Goal: Entertainment & Leisure: Consume media (video, audio)

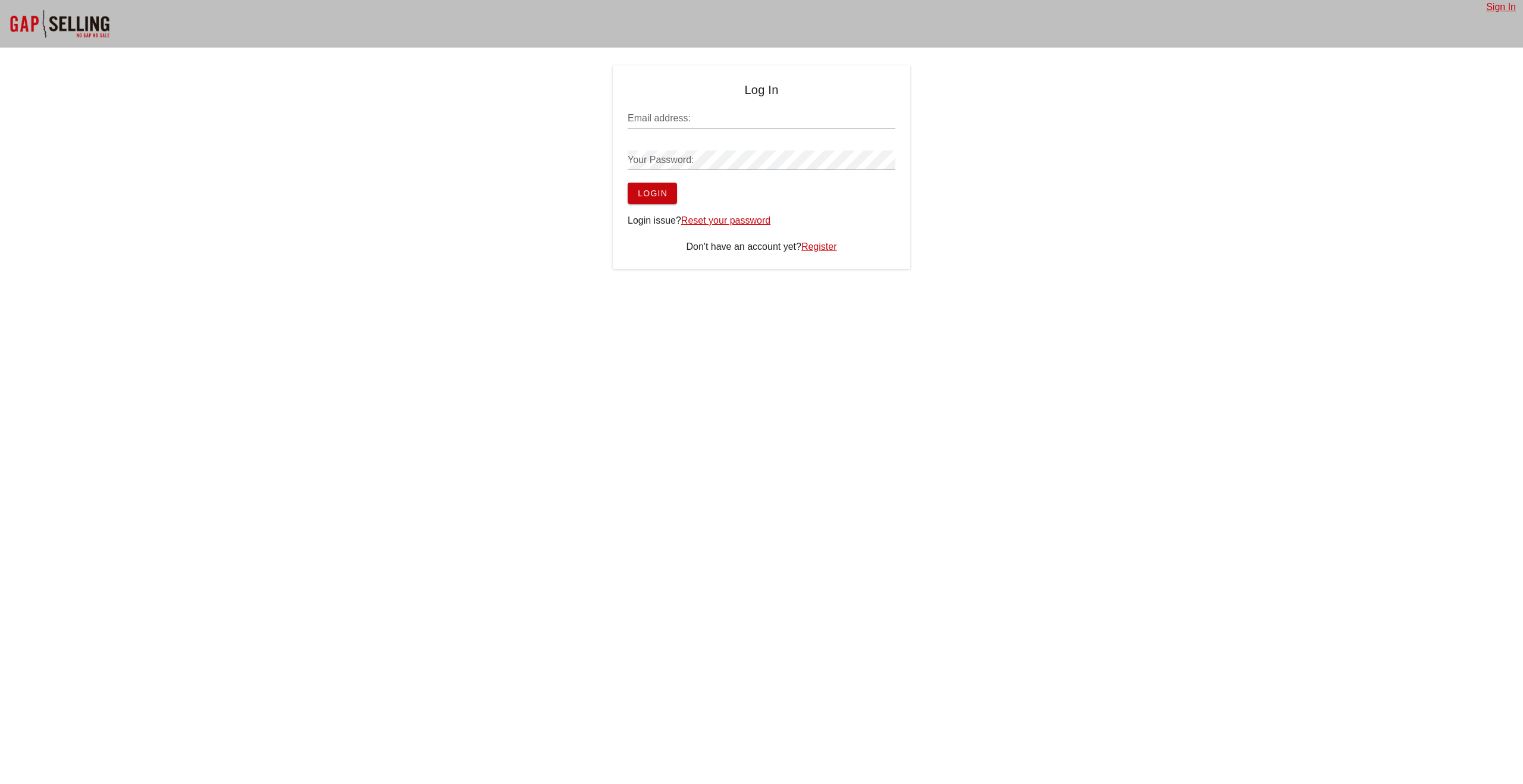
type input "[EMAIL_ADDRESS][DOMAIN_NAME]"
click at [663, 188] on span "Login" at bounding box center [652, 193] width 30 height 10
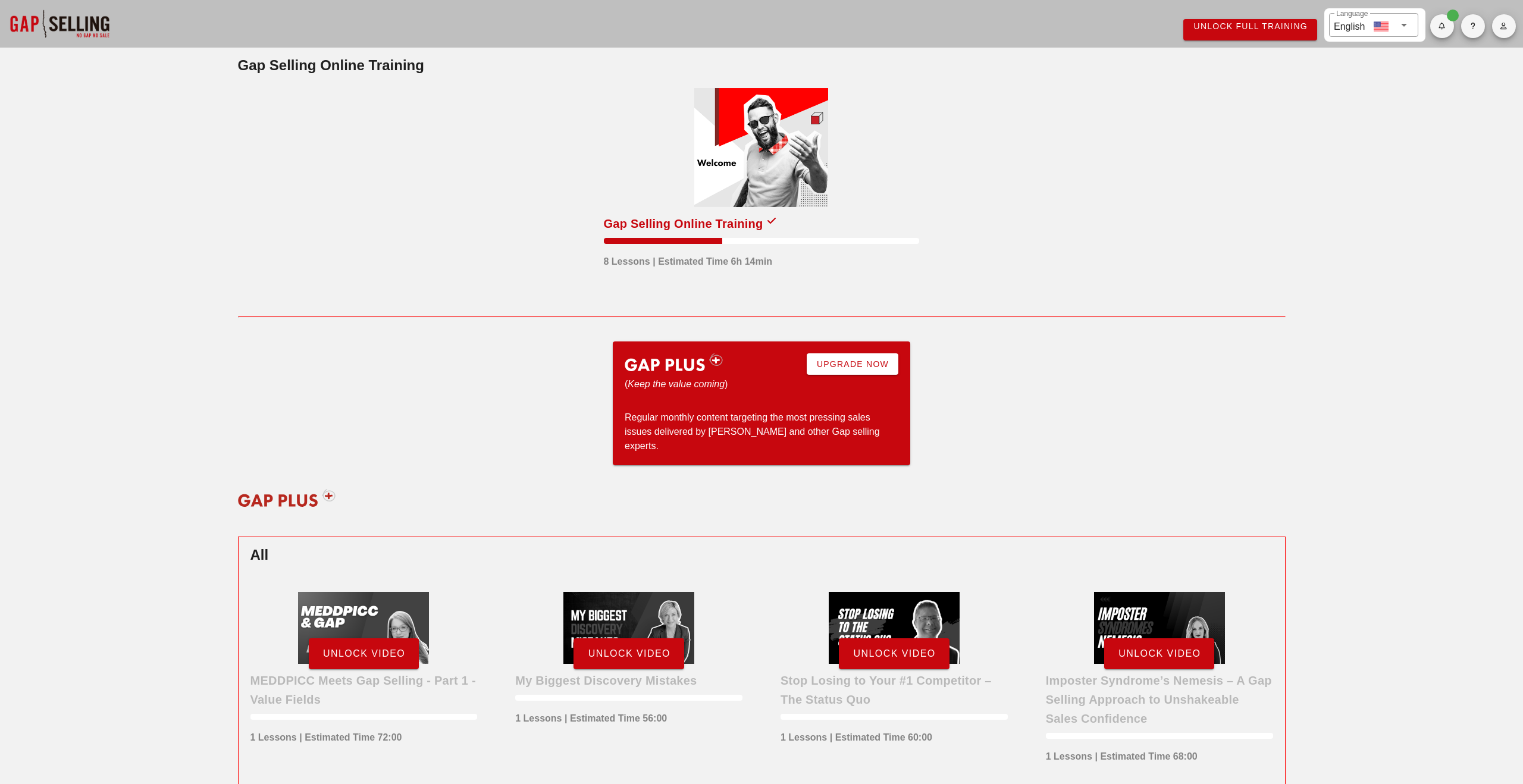
click at [747, 163] on div at bounding box center [761, 148] width 134 height 119
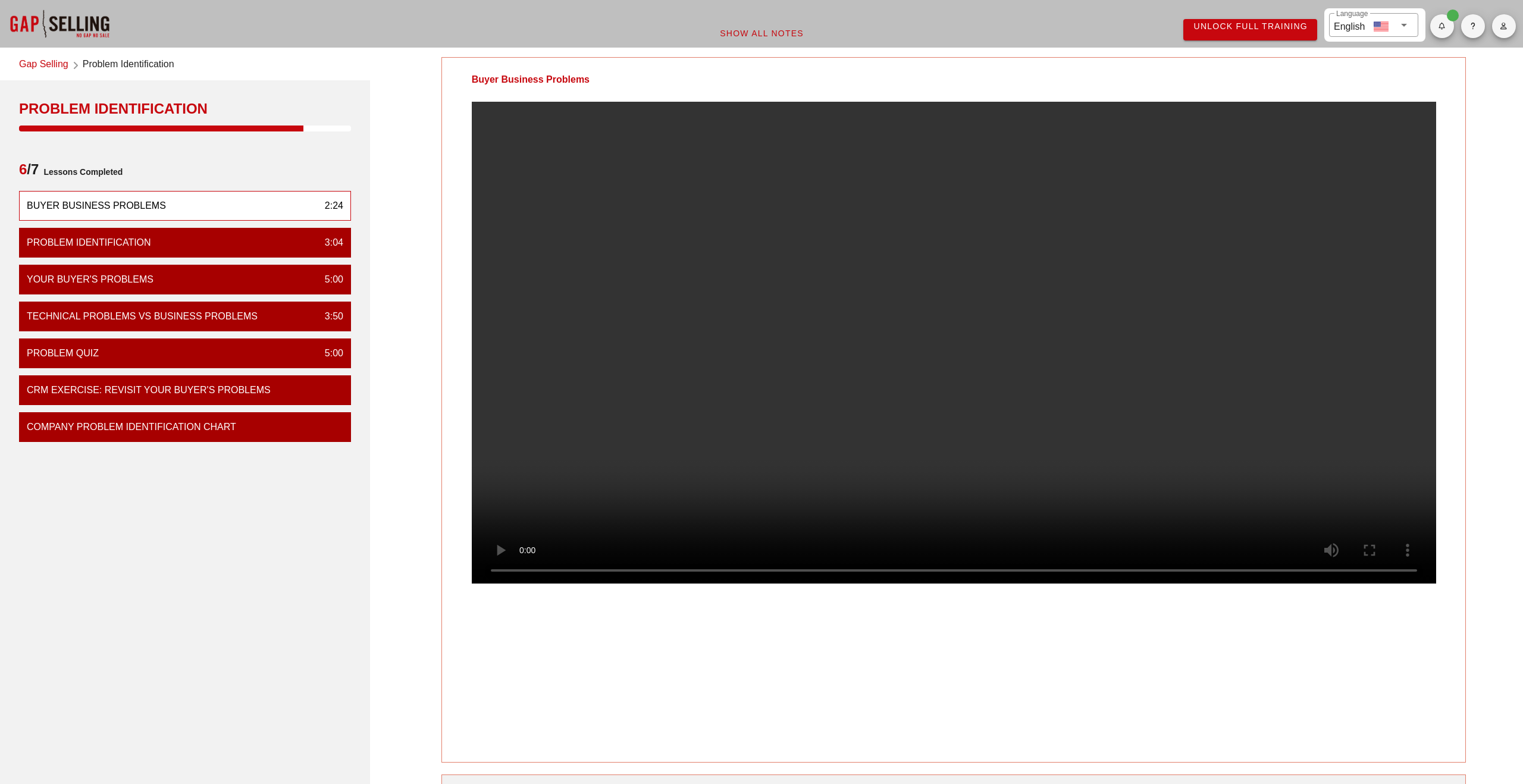
click at [46, 63] on link "Gap Selling" at bounding box center [43, 65] width 49 height 16
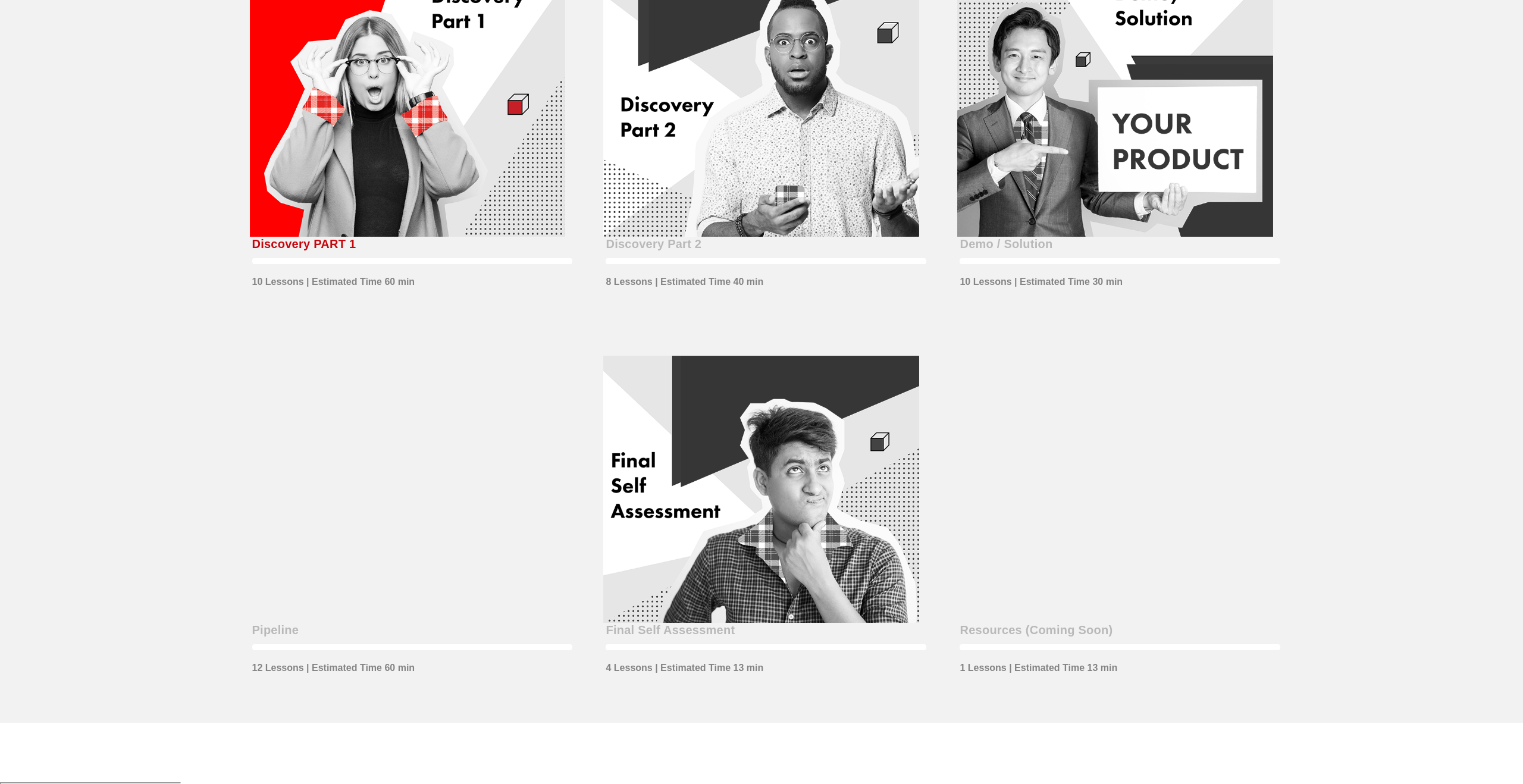
scroll to position [241, 0]
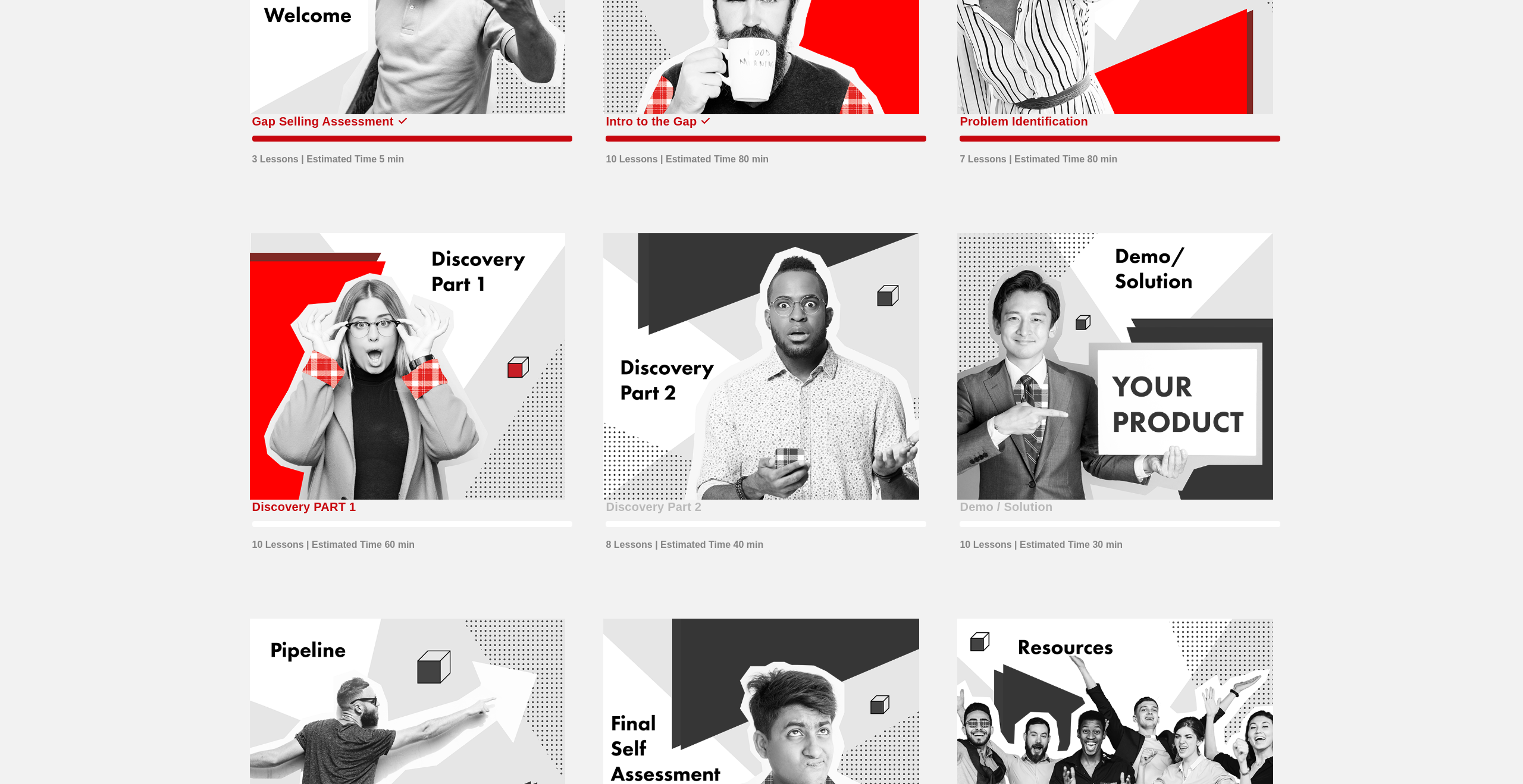
click at [446, 385] on div at bounding box center [408, 366] width 316 height 267
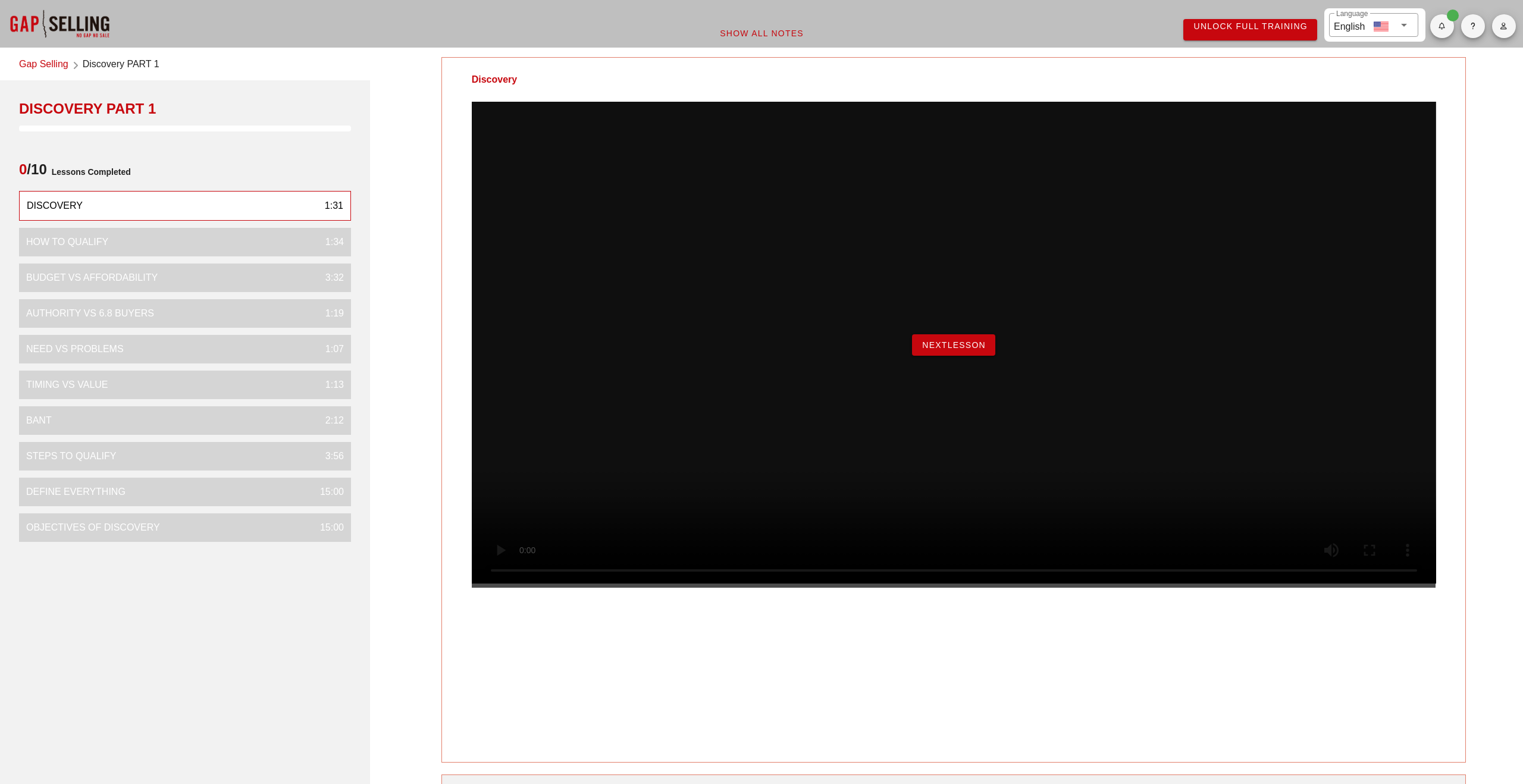
click at [948, 349] on span "NextLesson" at bounding box center [954, 345] width 64 height 10
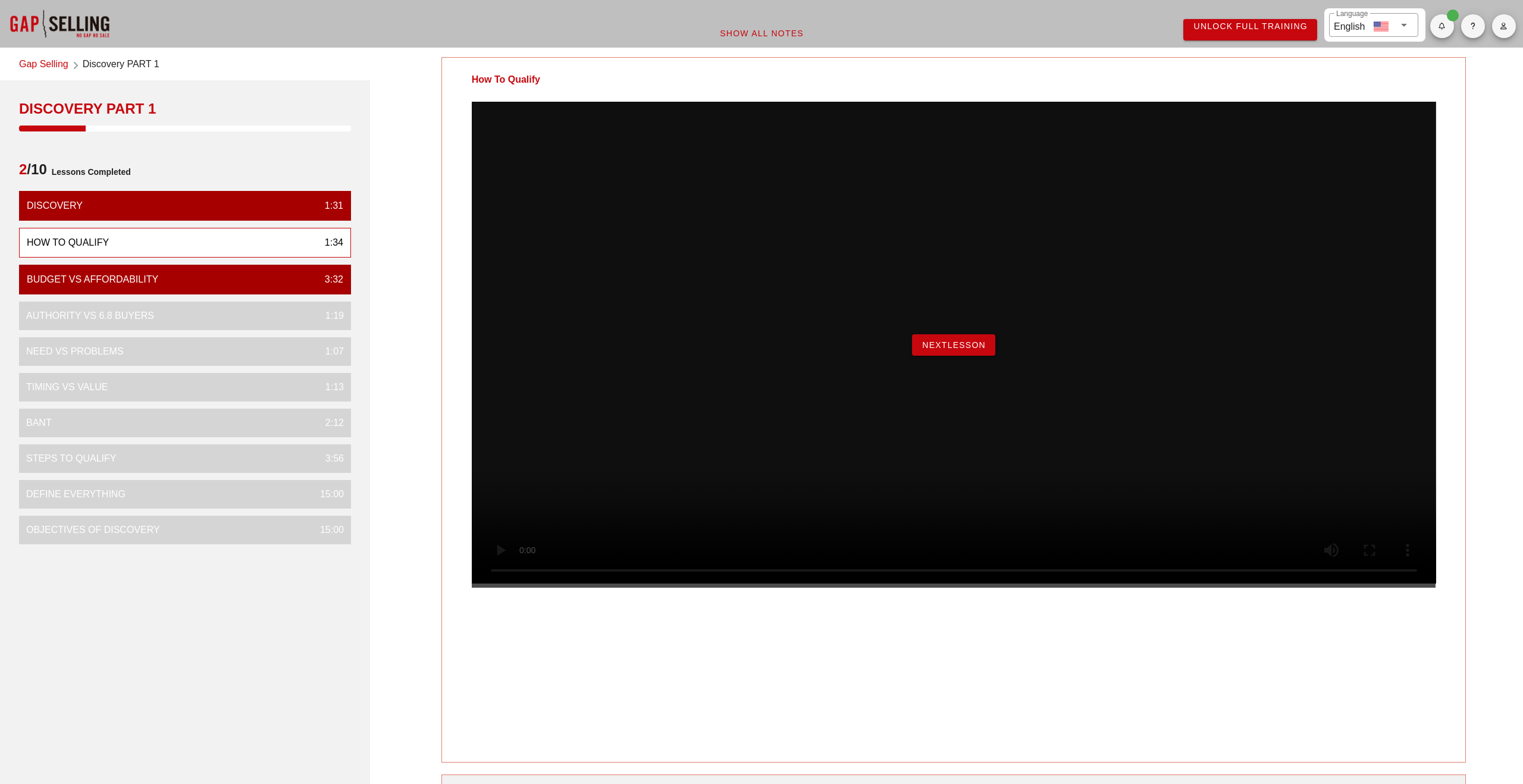
click at [951, 349] on span "NextLesson" at bounding box center [954, 345] width 64 height 10
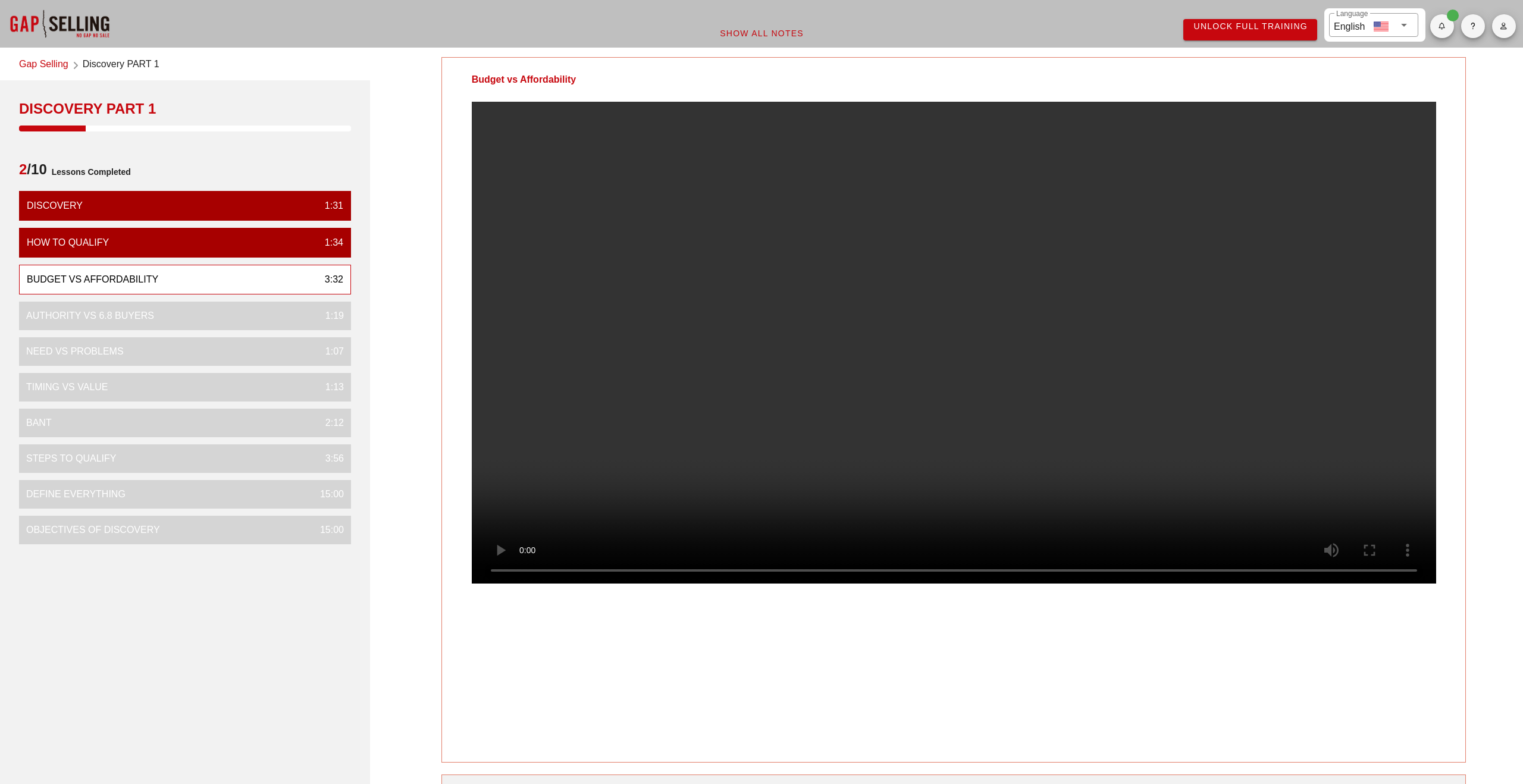
click at [1335, 704] on div "Budget vs Affordability" at bounding box center [954, 410] width 1025 height 705
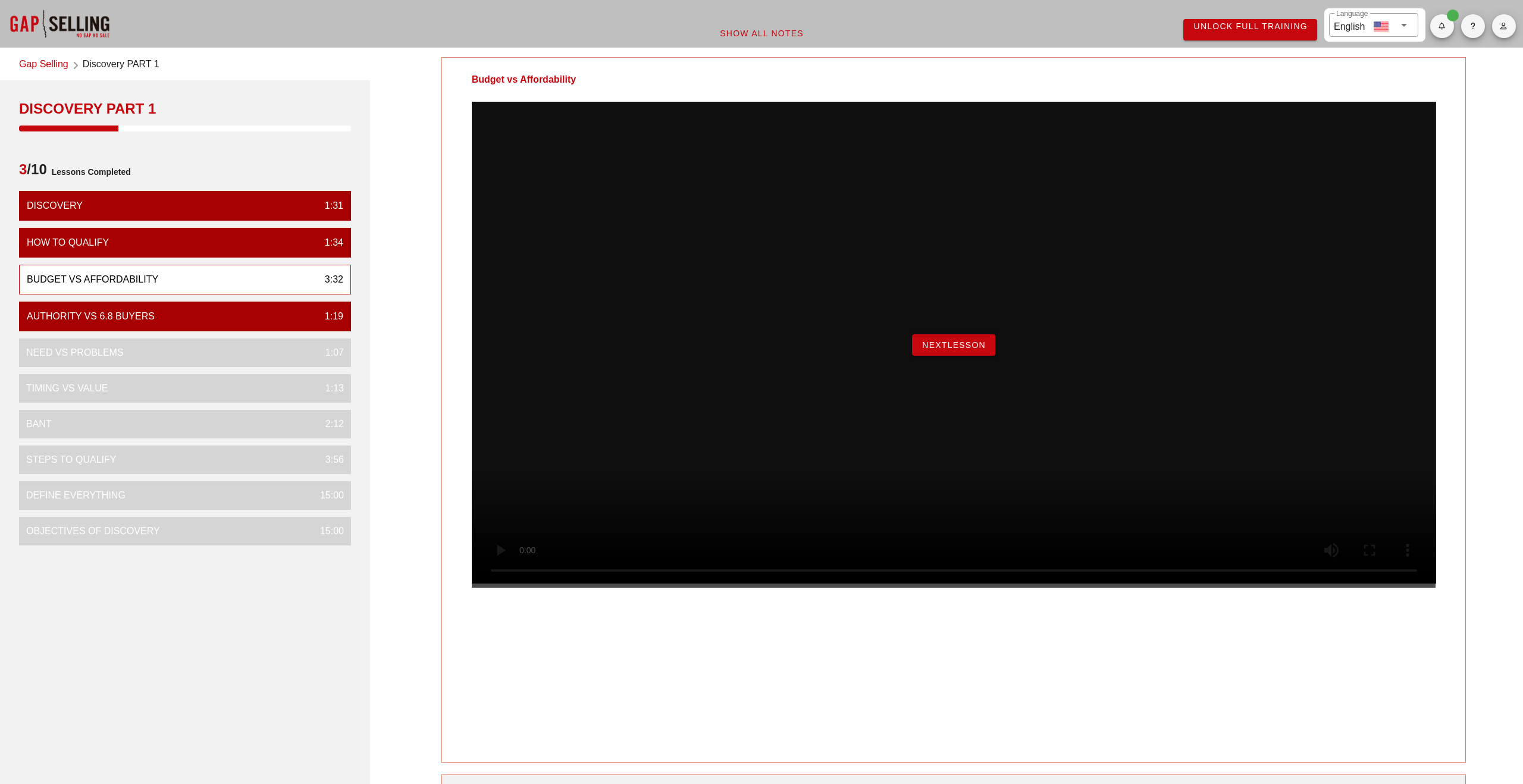
click at [933, 389] on div "NextLesson" at bounding box center [954, 344] width 964 height 486
click at [941, 356] on button "NextLesson" at bounding box center [953, 345] width 83 height 21
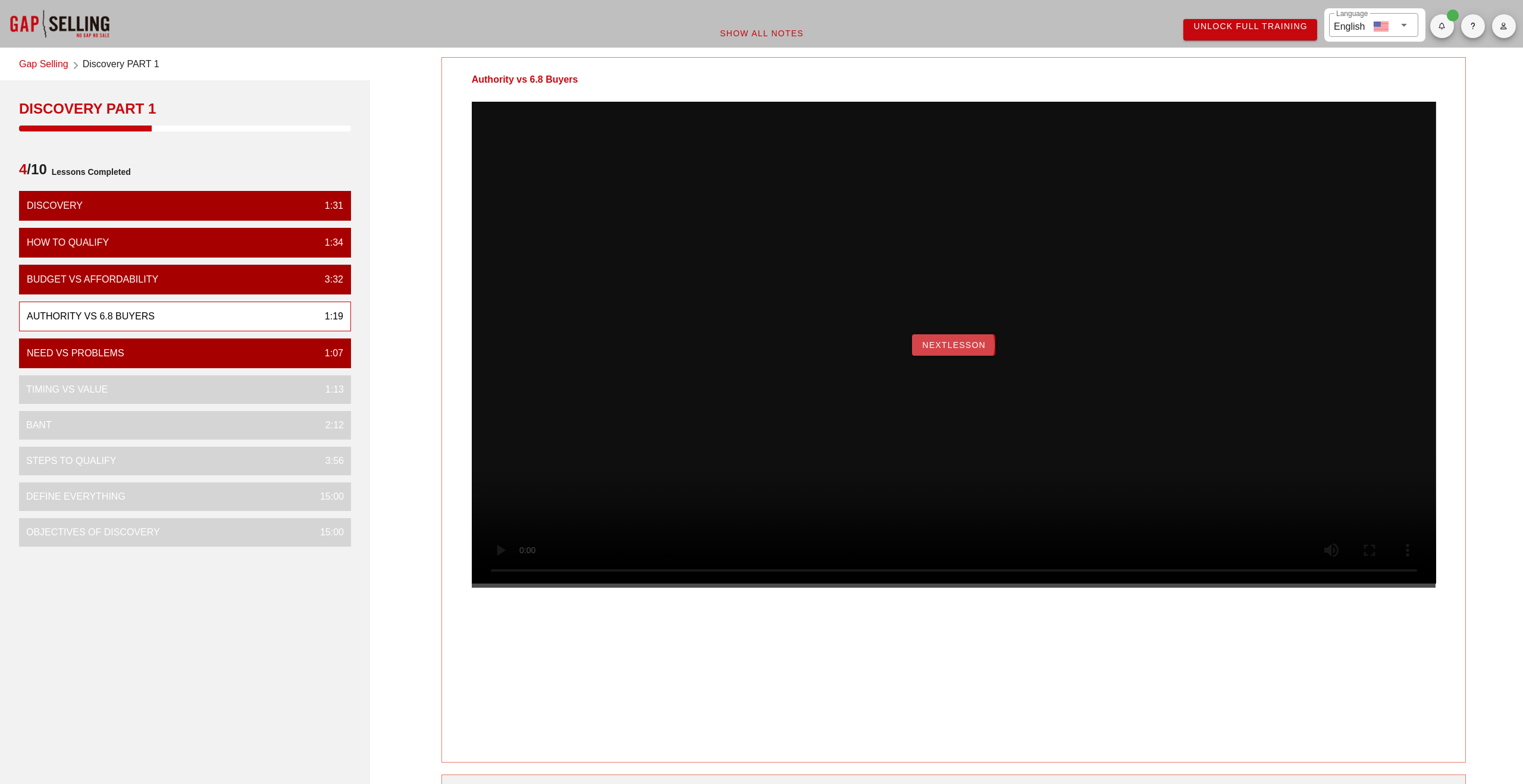
click at [956, 356] on button "NextLesson" at bounding box center [953, 345] width 83 height 21
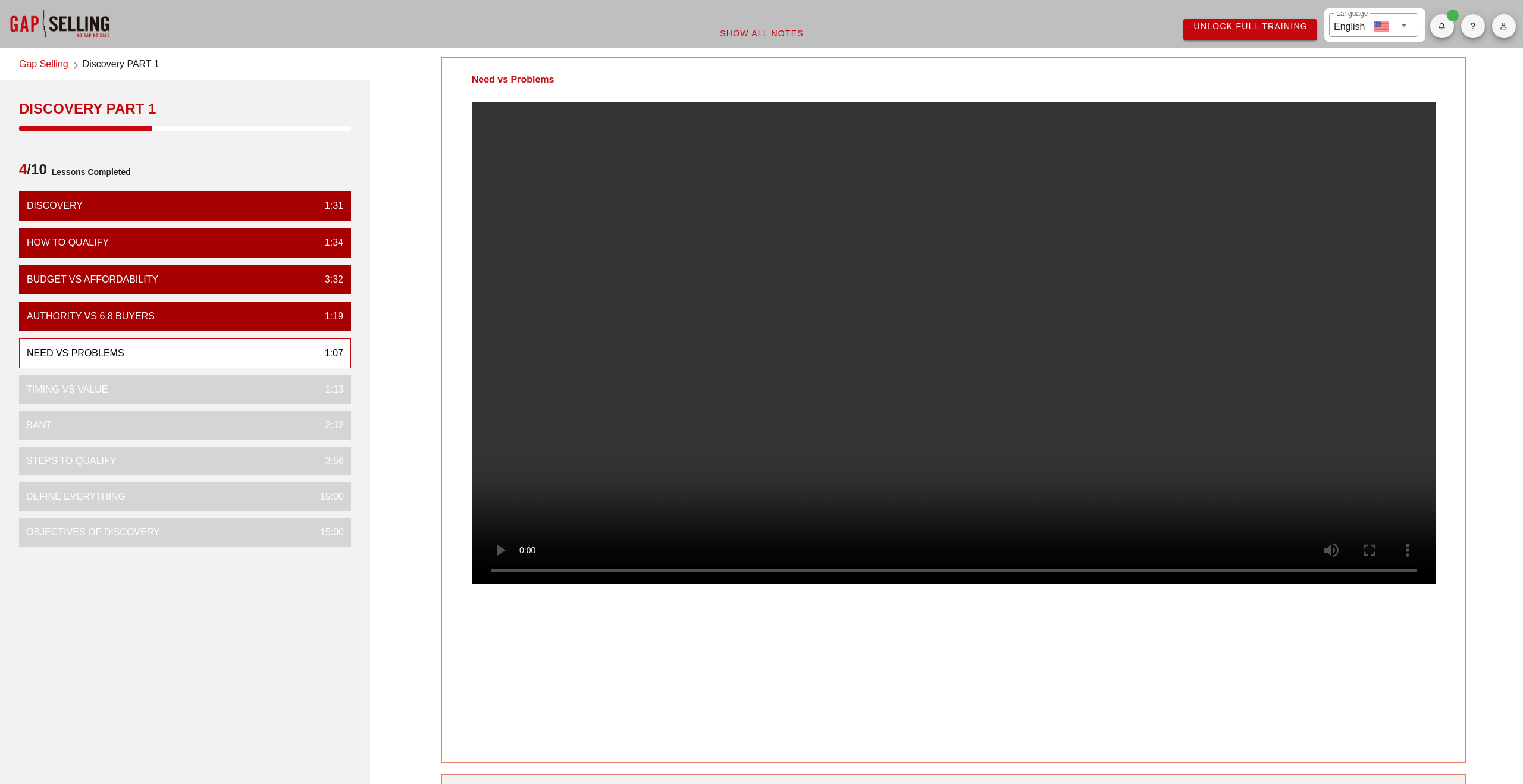
click at [945, 346] on video at bounding box center [954, 342] width 964 height 482
click at [615, 331] on video at bounding box center [954, 342] width 964 height 482
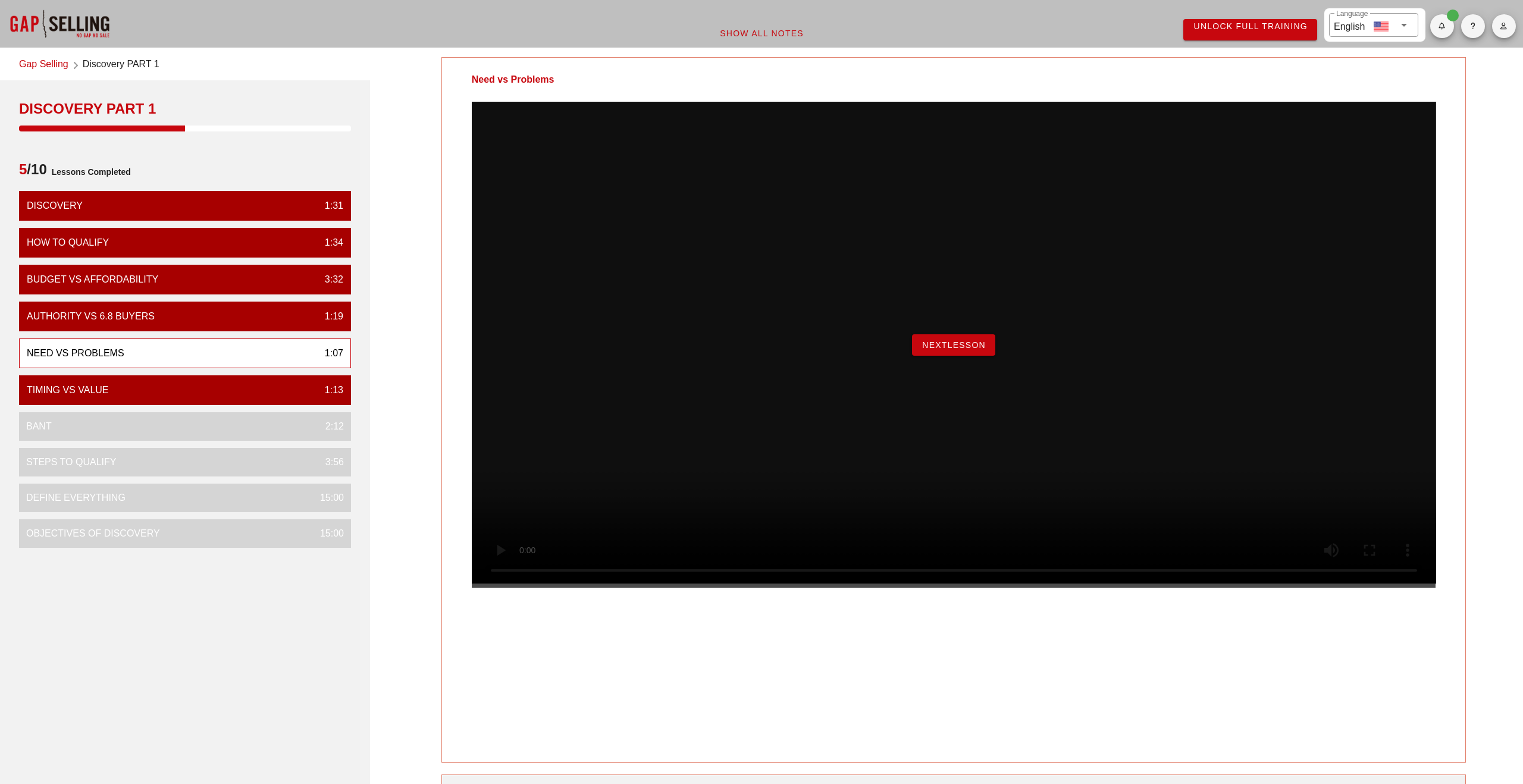
click at [945, 349] on span "NextLesson" at bounding box center [954, 345] width 64 height 10
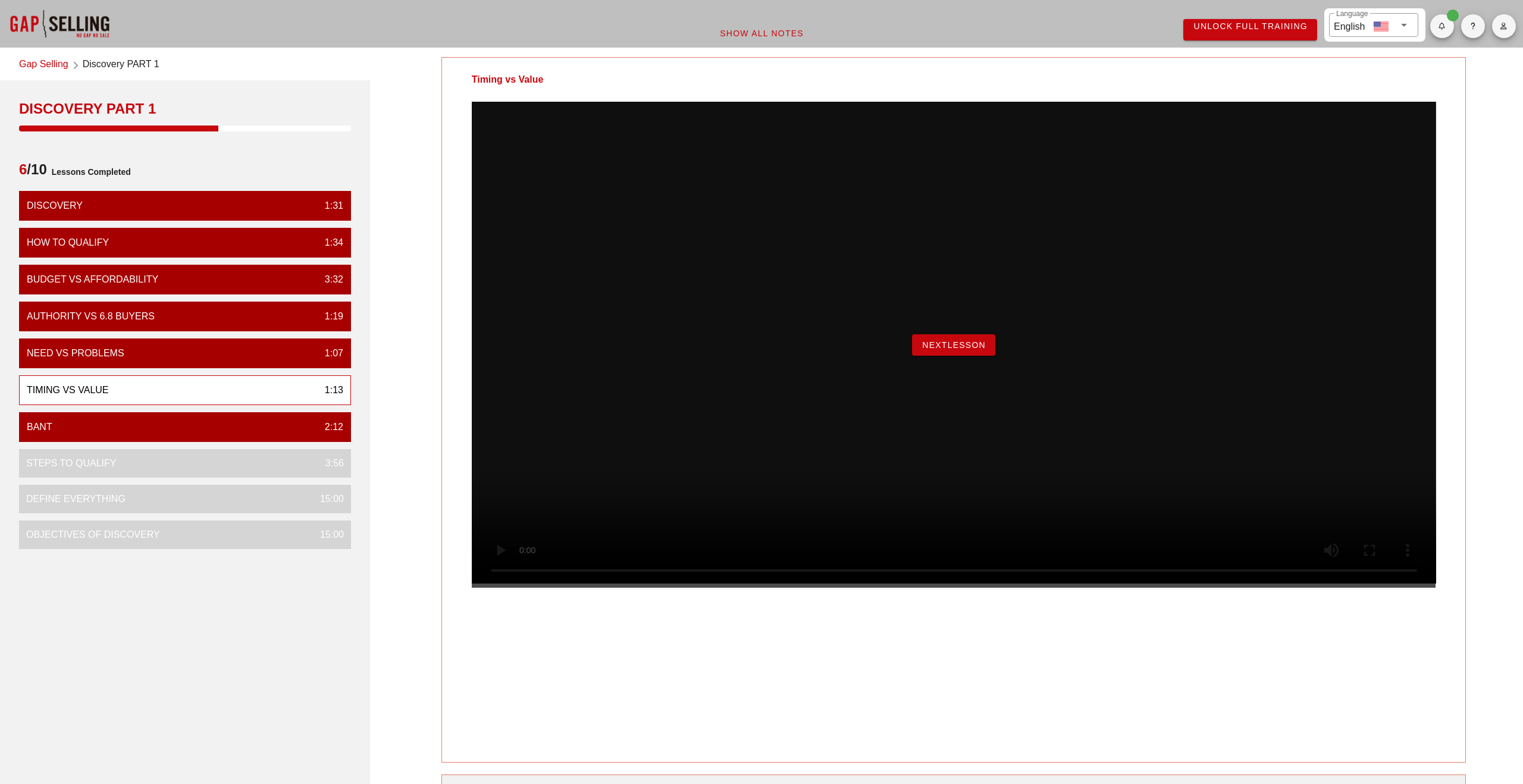
click at [955, 349] on span "NextLesson" at bounding box center [954, 345] width 64 height 10
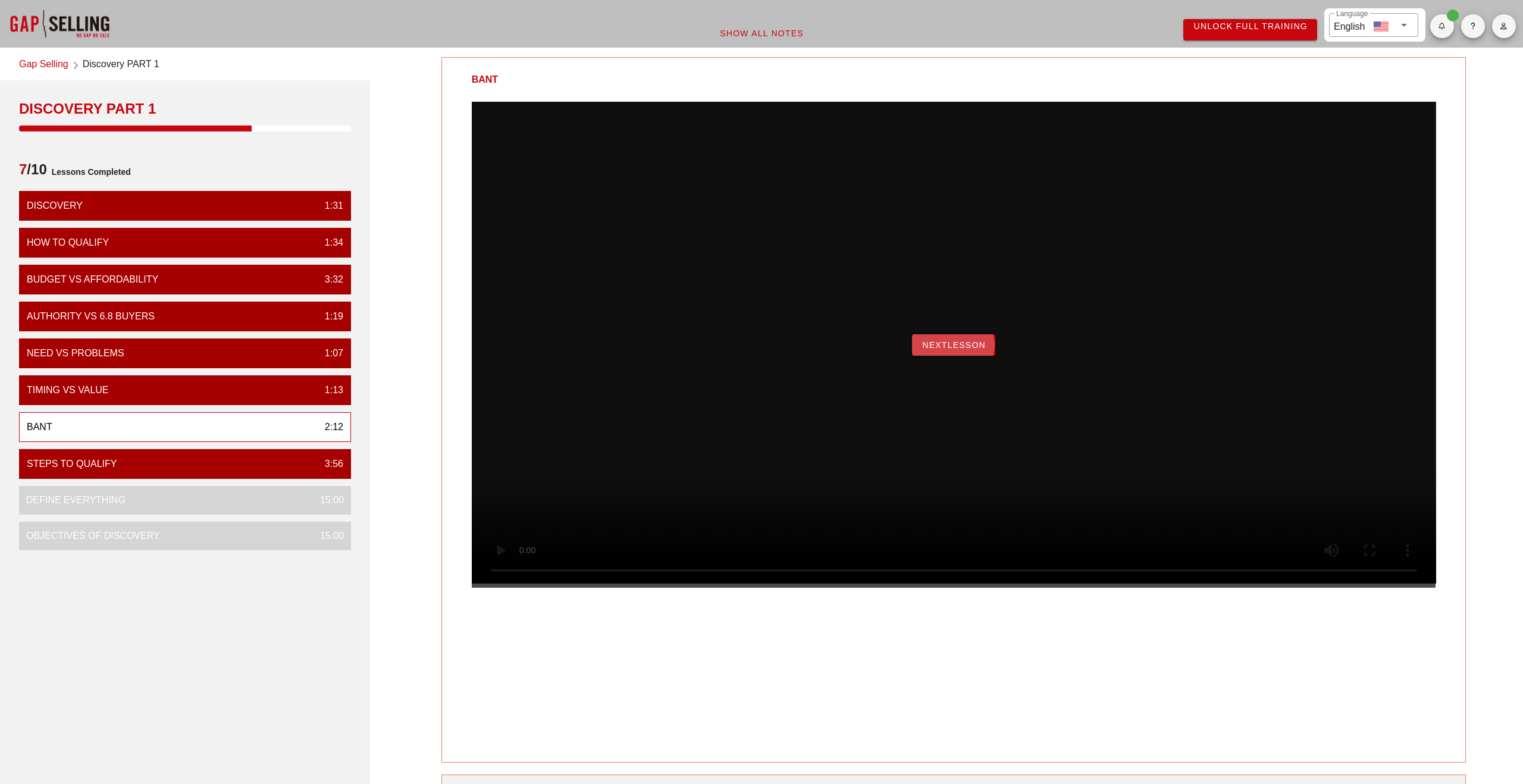
click at [966, 349] on span "NextLesson" at bounding box center [954, 345] width 64 height 10
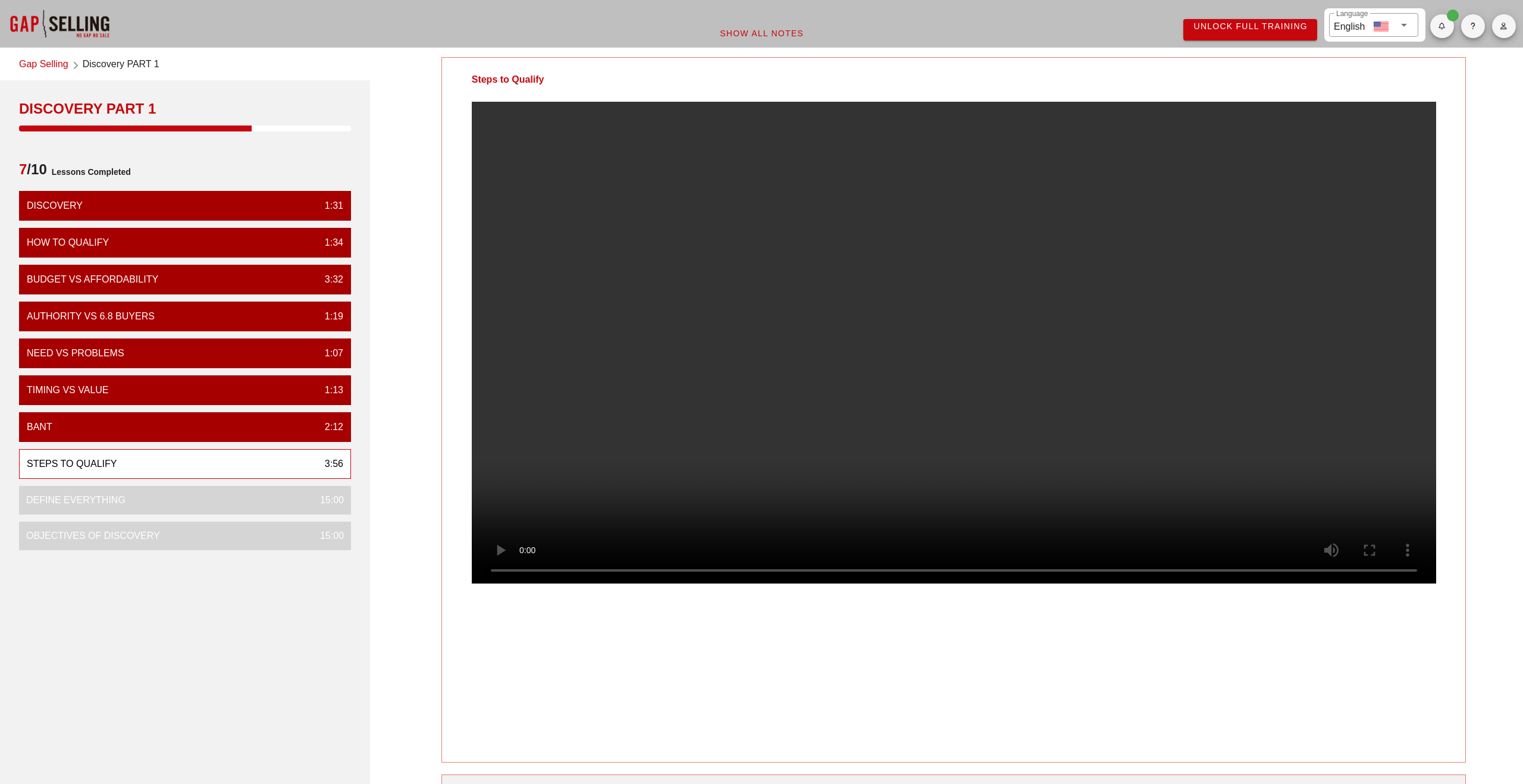
click at [876, 536] on video at bounding box center [954, 342] width 964 height 482
click at [751, 413] on video at bounding box center [954, 342] width 964 height 482
click at [812, 403] on video at bounding box center [954, 342] width 964 height 482
click at [723, 379] on video at bounding box center [954, 342] width 964 height 482
click at [809, 354] on video at bounding box center [954, 342] width 964 height 482
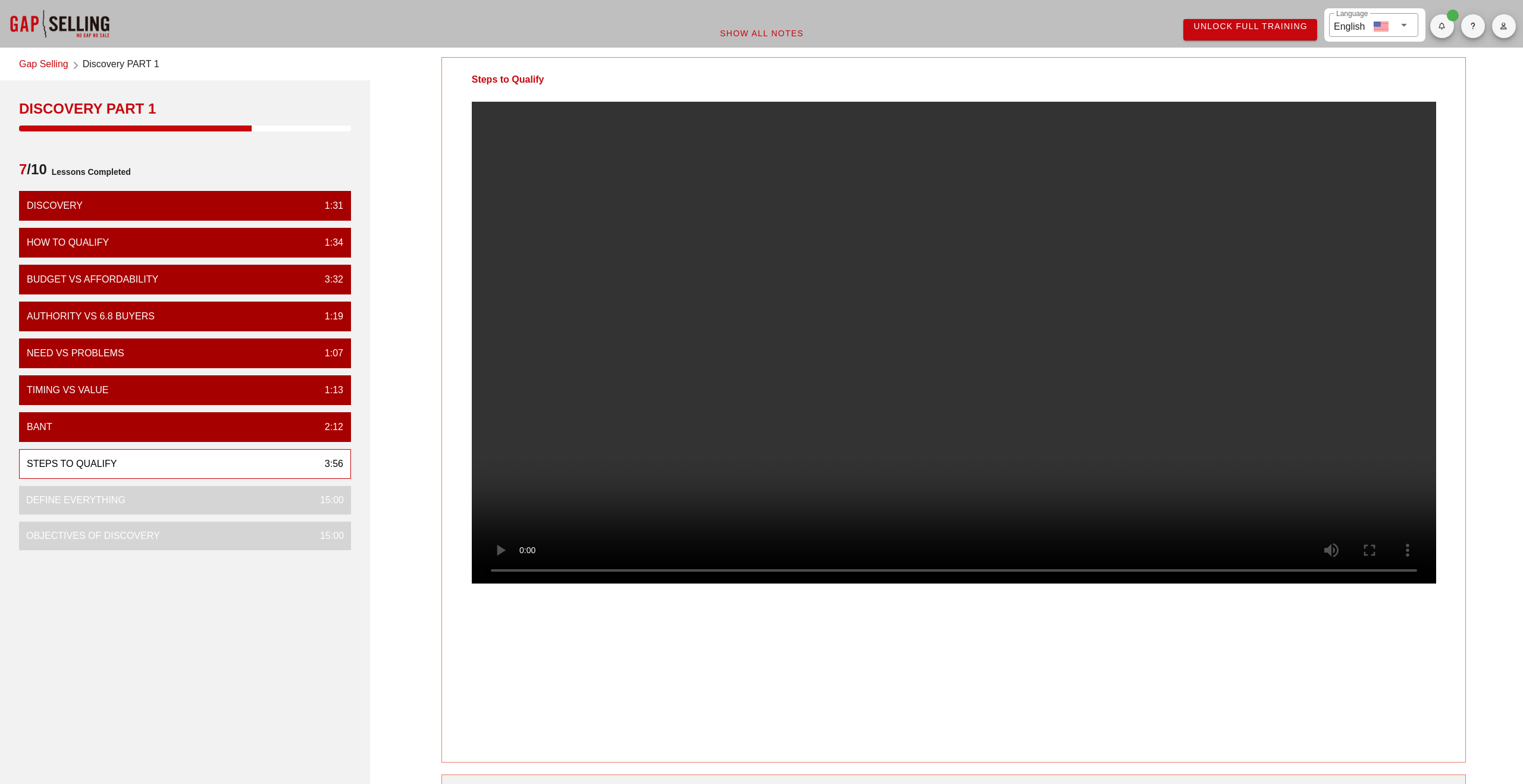
click at [808, 355] on video at bounding box center [954, 342] width 964 height 482
click at [760, 399] on video at bounding box center [954, 342] width 964 height 482
click at [931, 412] on video at bounding box center [954, 342] width 964 height 482
click at [798, 406] on video at bounding box center [954, 342] width 964 height 482
click at [739, 469] on video at bounding box center [954, 342] width 964 height 482
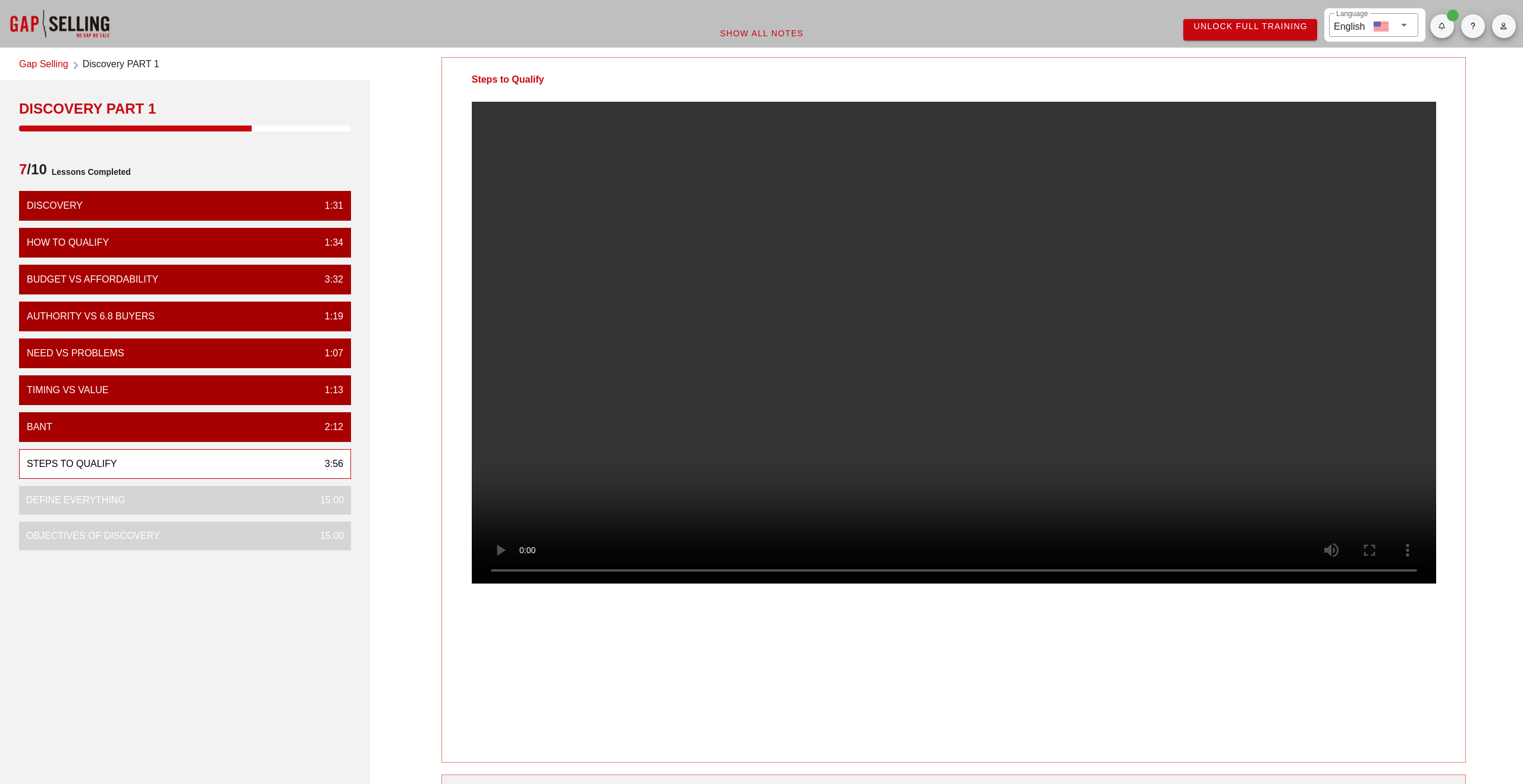
click at [850, 341] on video at bounding box center [954, 342] width 964 height 482
click at [672, 230] on video at bounding box center [954, 342] width 964 height 482
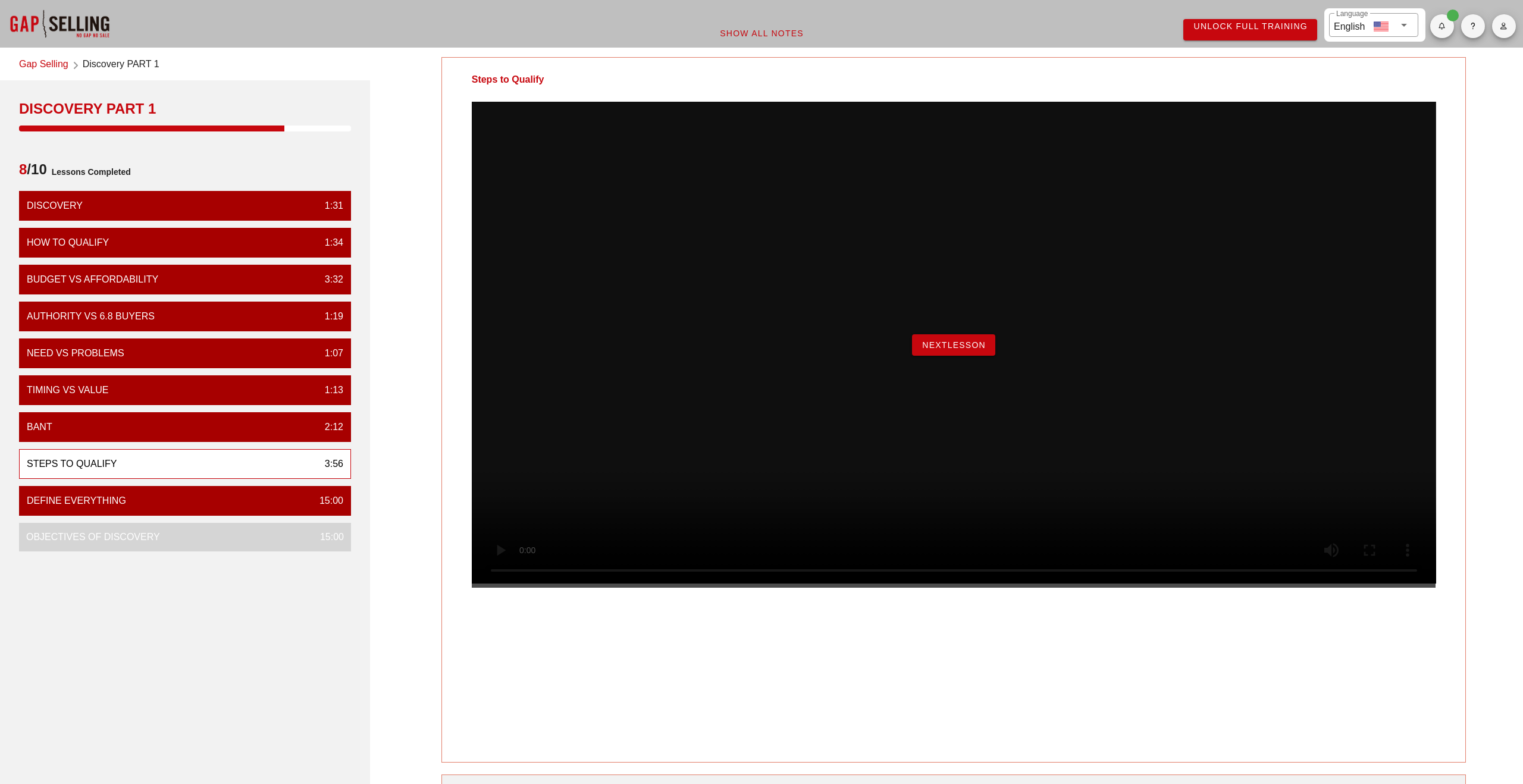
click at [941, 349] on span "NextLesson" at bounding box center [954, 345] width 64 height 10
